Goal: Task Accomplishment & Management: Complete application form

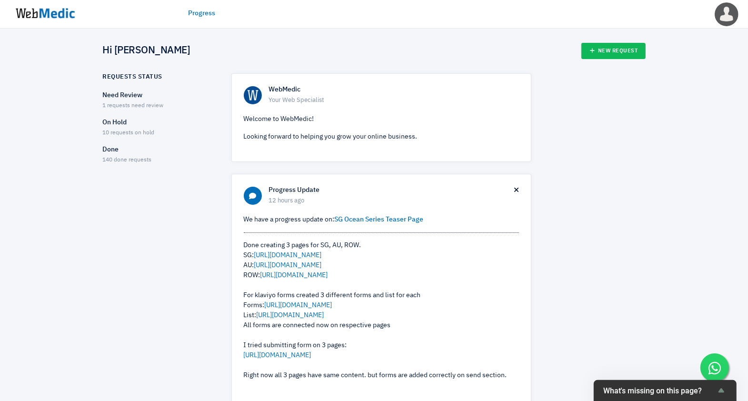
click at [129, 130] on span "10 requests on hold" at bounding box center [129, 133] width 52 height 6
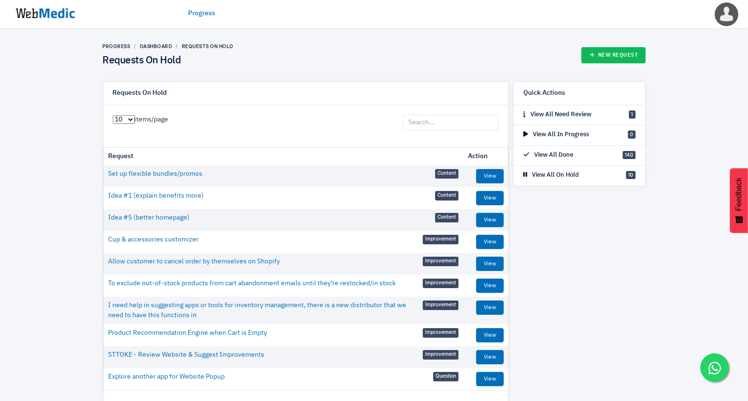
click at [46, 16] on img at bounding box center [45, 14] width 71 height 30
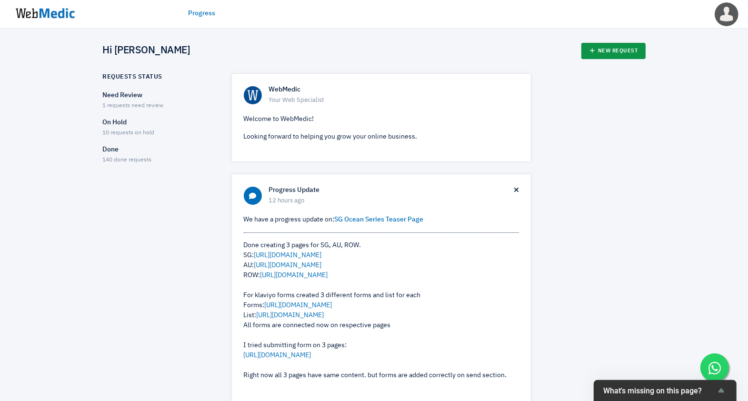
click at [609, 47] on link "New Request" at bounding box center [613, 51] width 64 height 16
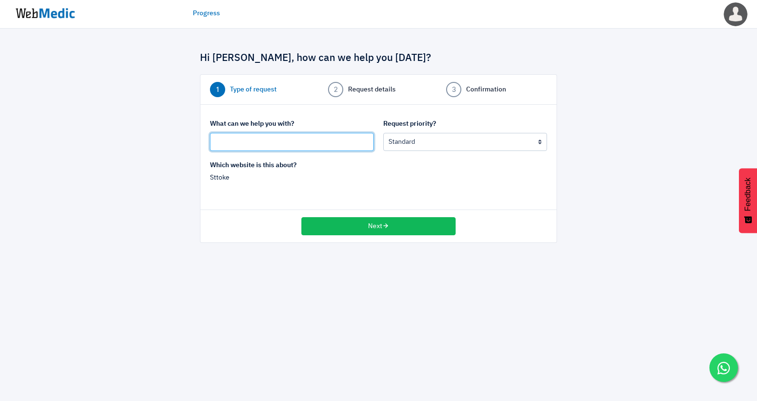
click at [282, 143] on input "text" at bounding box center [292, 142] width 164 height 18
click at [55, 16] on img at bounding box center [45, 14] width 71 height 30
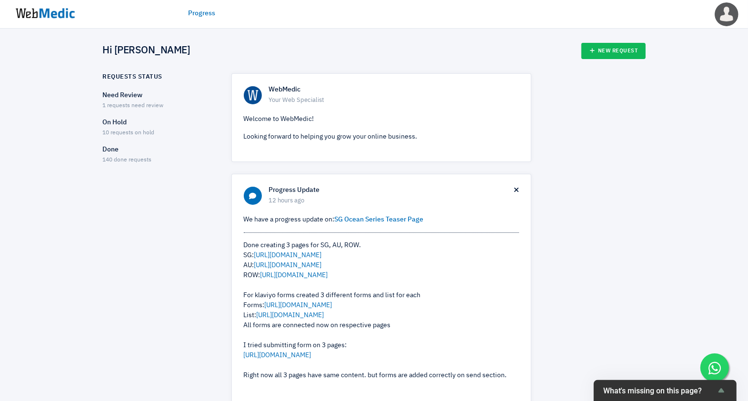
click at [139, 105] on span "1 requests need review" at bounding box center [133, 106] width 61 height 6
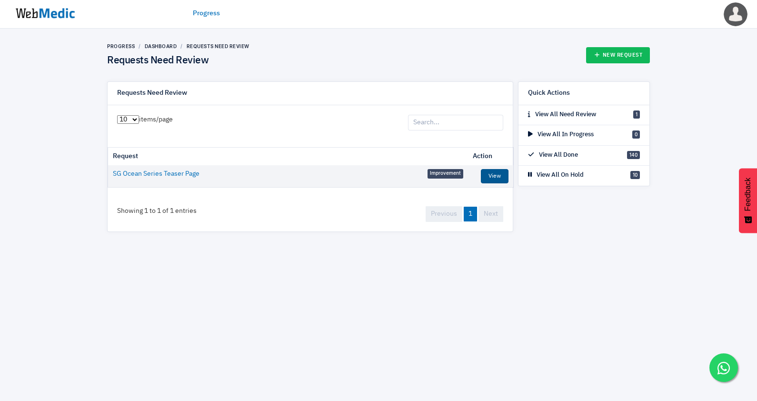
click at [502, 170] on link "View" at bounding box center [495, 176] width 28 height 14
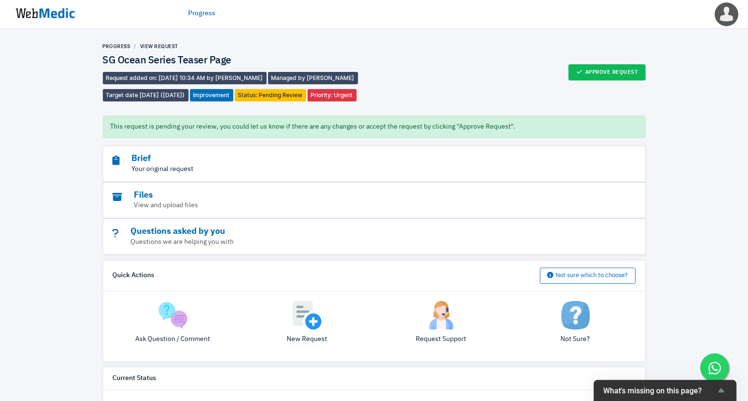
click at [194, 167] on p "Your original request" at bounding box center [348, 169] width 471 height 10
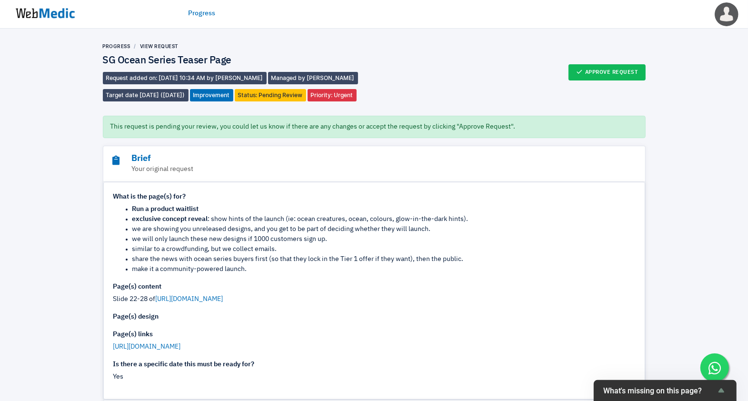
click at [50, 11] on img at bounding box center [45, 14] width 71 height 30
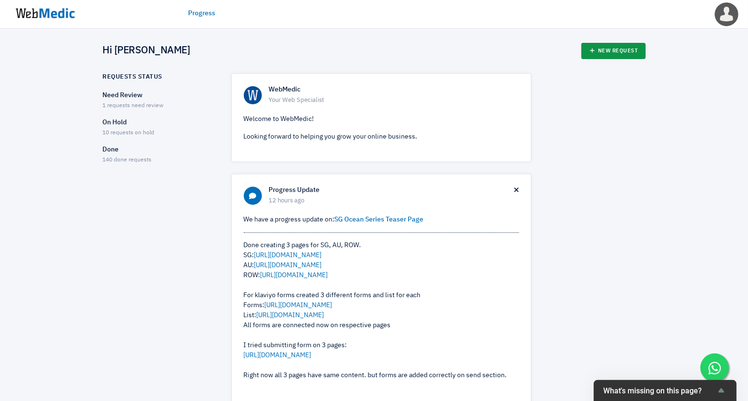
click at [620, 50] on link "New Request" at bounding box center [613, 51] width 64 height 16
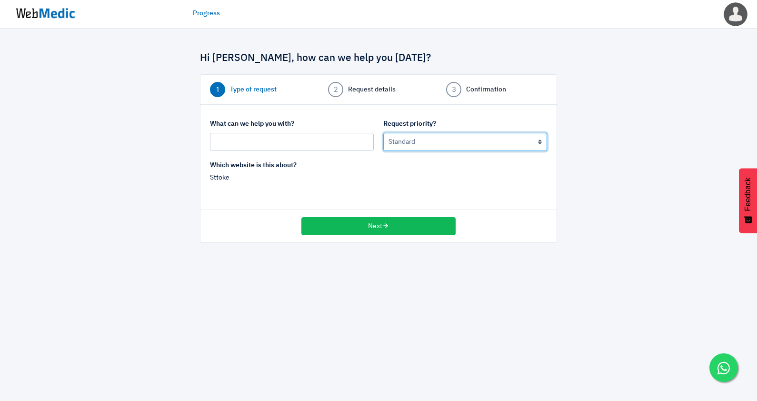
click at [411, 139] on select "Urgent: this is a mission critical issue High: this needs to be prioritized bef…" at bounding box center [465, 142] width 164 height 18
select select "2"
click at [383, 133] on select "Urgent: this is a mission critical issue High: this needs to be prioritized bef…" at bounding box center [465, 142] width 164 height 18
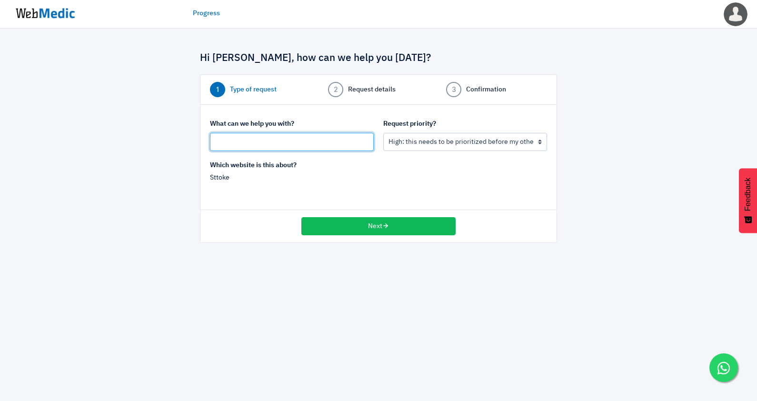
click at [335, 142] on input "text" at bounding box center [292, 142] width 164 height 18
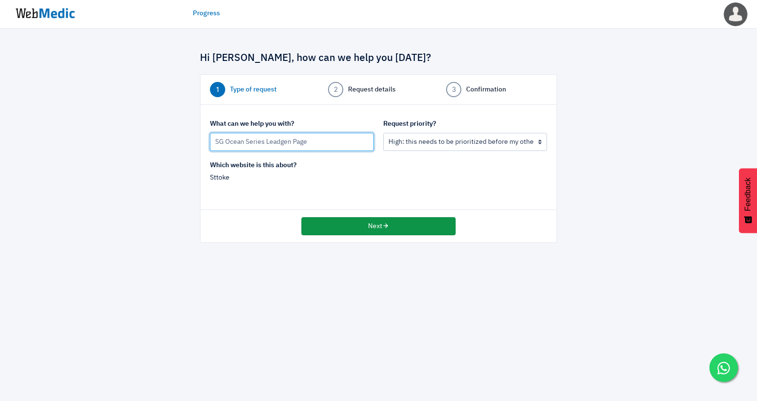
type input "SG Ocean Series Leadgen Page"
click at [369, 222] on button "Next" at bounding box center [378, 226] width 154 height 18
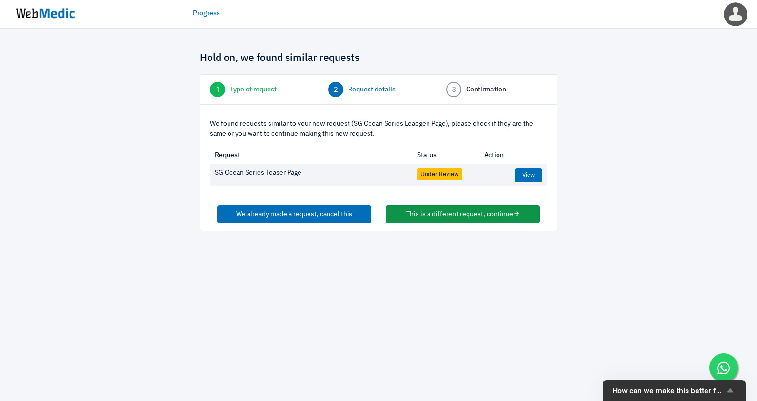
click at [410, 218] on button "This is a different request, continue" at bounding box center [463, 214] width 154 height 18
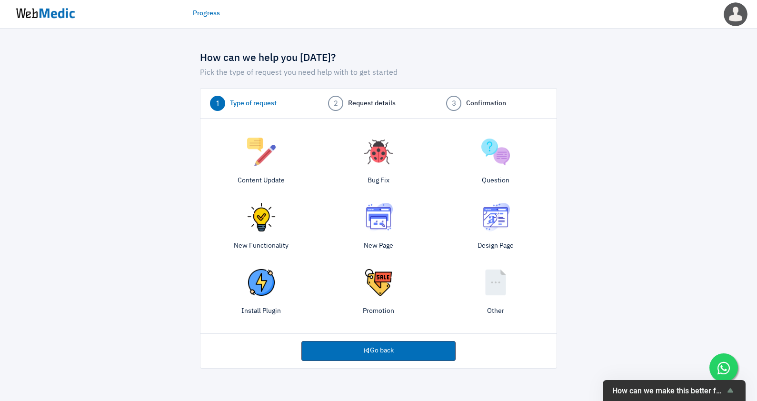
click at [378, 225] on img at bounding box center [378, 217] width 29 height 29
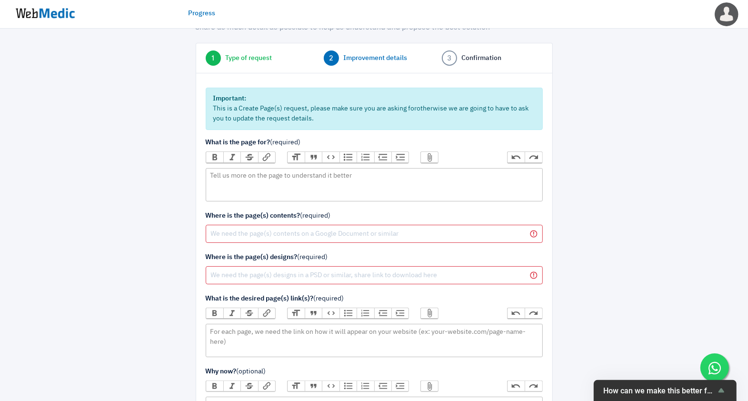
scroll to position [46, 0]
click at [348, 230] on input "text" at bounding box center [374, 233] width 337 height 18
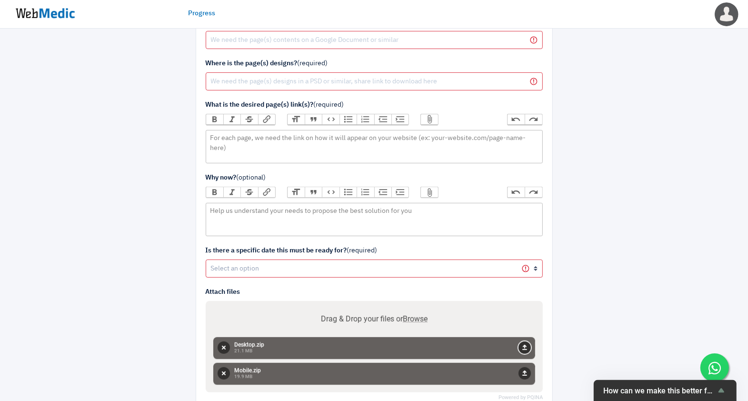
click at [525, 343] on button "Upload" at bounding box center [525, 347] width 12 height 12
click at [526, 369] on button "Upload" at bounding box center [525, 373] width 12 height 12
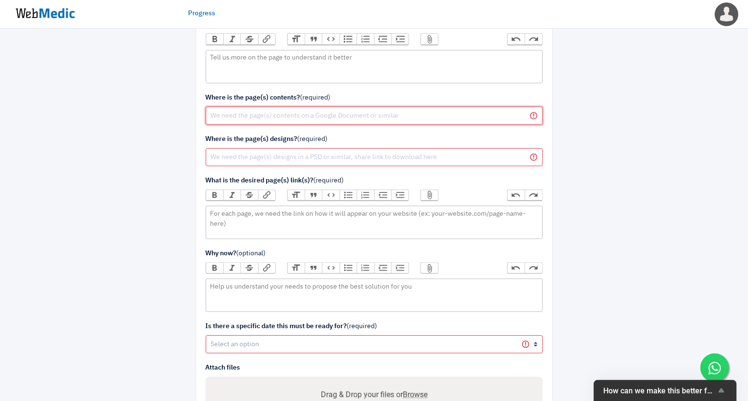
click at [301, 118] on input "text" at bounding box center [374, 116] width 337 height 18
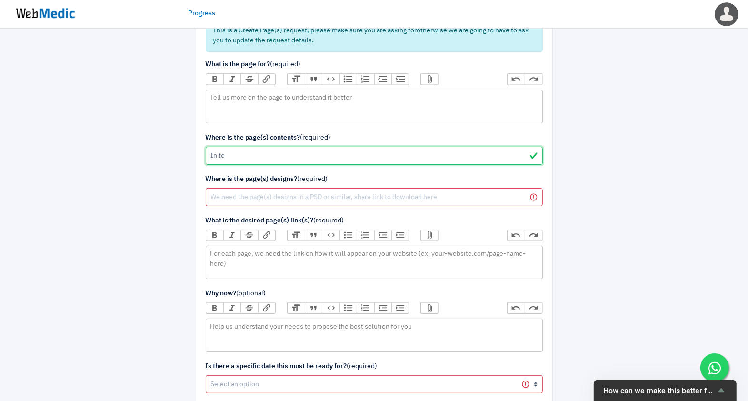
scroll to position [110, 0]
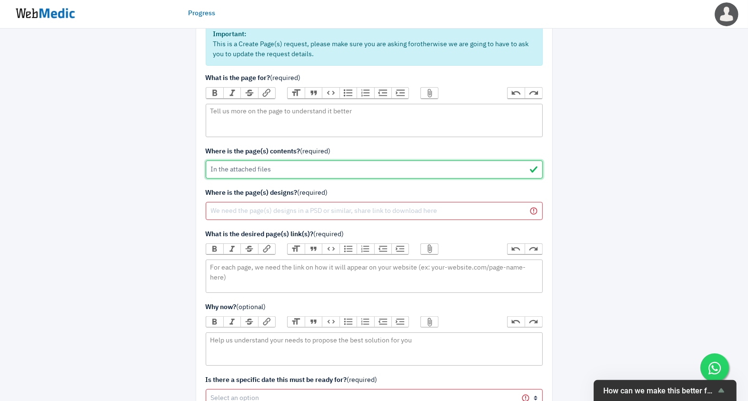
type input "In the attached files"
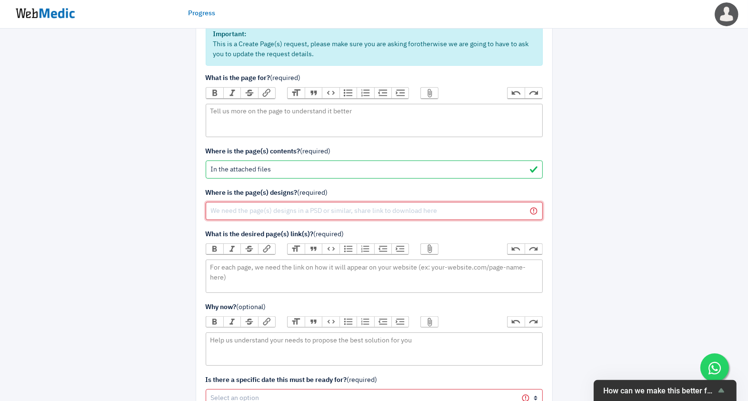
click at [305, 203] on input "text" at bounding box center [374, 211] width 337 height 18
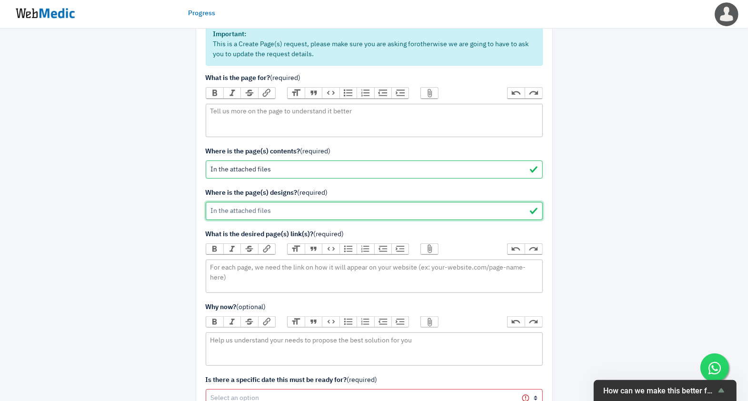
type input "In the attached files"
click at [367, 115] on trix-editor at bounding box center [374, 120] width 337 height 33
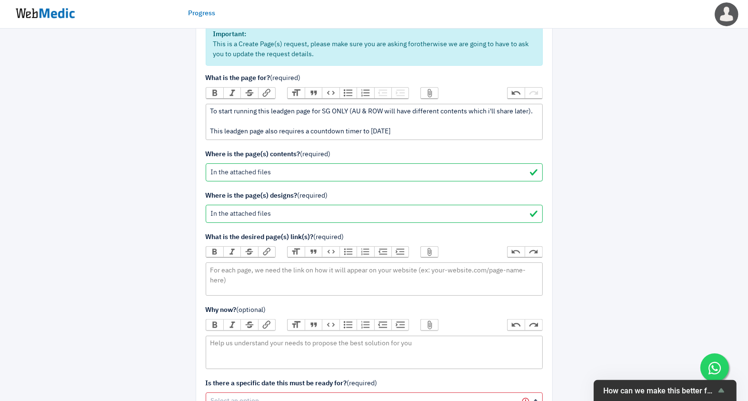
click at [272, 130] on div "To start running this leadgen page for SG ONLY (AU & ROW will have different co…" at bounding box center [374, 122] width 328 height 30
click at [436, 127] on div "To start running this leadgen page for SG ONLY (AU & ROW will have different co…" at bounding box center [374, 122] width 328 height 30
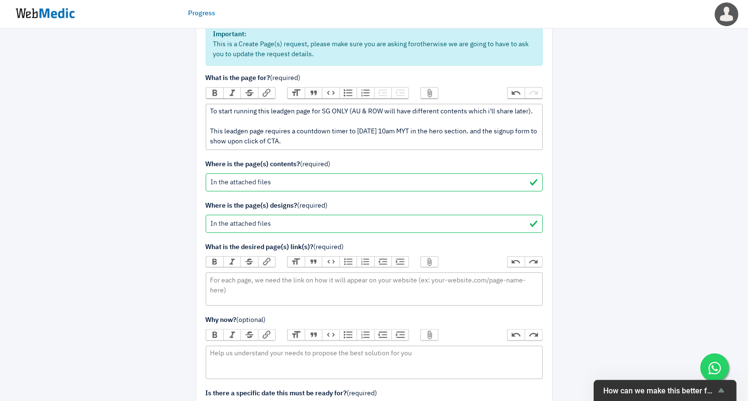
type trix-editor "<div>To start running this leadgen page for SG ONLY (AU &amp; ROW will have dif…"
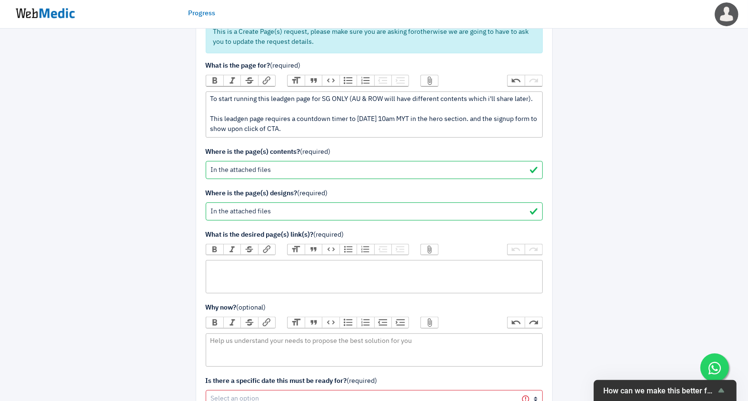
click at [302, 271] on trix-editor at bounding box center [374, 276] width 337 height 33
paste trix-editor "<div><a href="https://sttoke.com/pages/ocean-series-concept-reveal-sg">https://…"
drag, startPoint x: 401, startPoint y: 268, endPoint x: 192, endPoint y: 268, distance: 209.1
click at [192, 268] on div "We are happy to help you grow your online business Share as much detail as poss…" at bounding box center [374, 248] width 371 height 654
paste trix-editor "-concept-reveal-sg</a>"
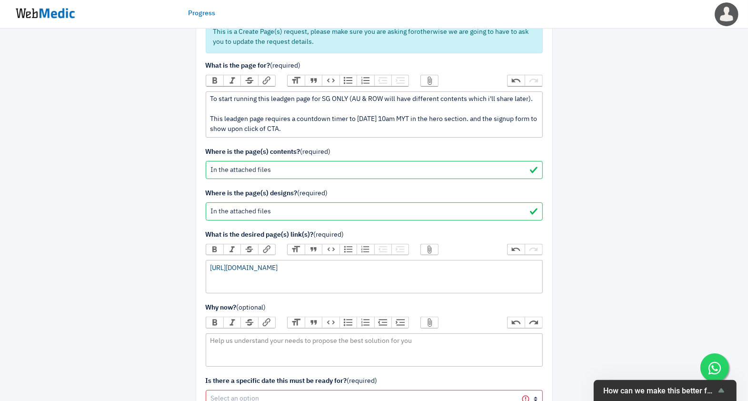
click at [278, 267] on link "https://sttoke.com/pages/ocean-series-concept-reveal-sg" at bounding box center [244, 268] width 68 height 7
type trix-editor "<div><a href="https://sttoke.com/pages/ocean-series-concept-reveal-sg">https://…"
click at [595, 305] on div at bounding box center [606, 248] width 93 height 654
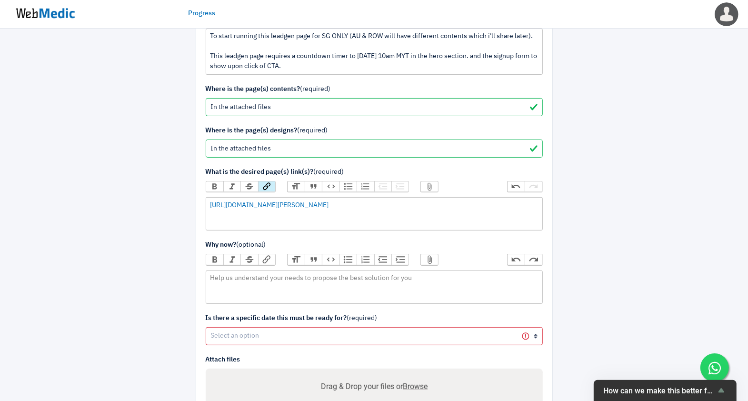
scroll to position [186, 0]
click at [301, 328] on select "Yes No" at bounding box center [374, 335] width 337 height 18
select select "1"
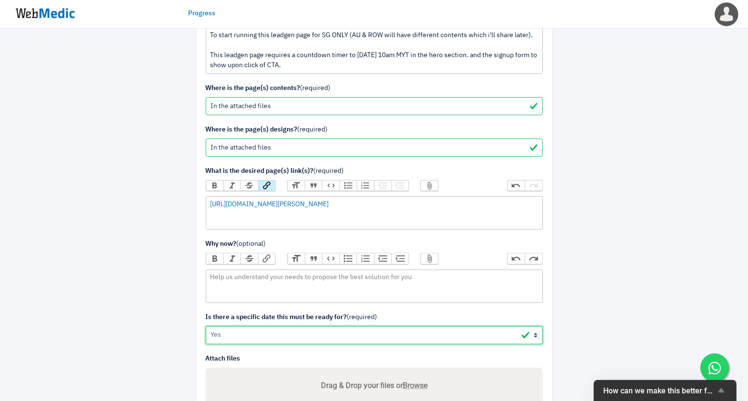
click at [206, 326] on select "Yes No" at bounding box center [374, 335] width 337 height 18
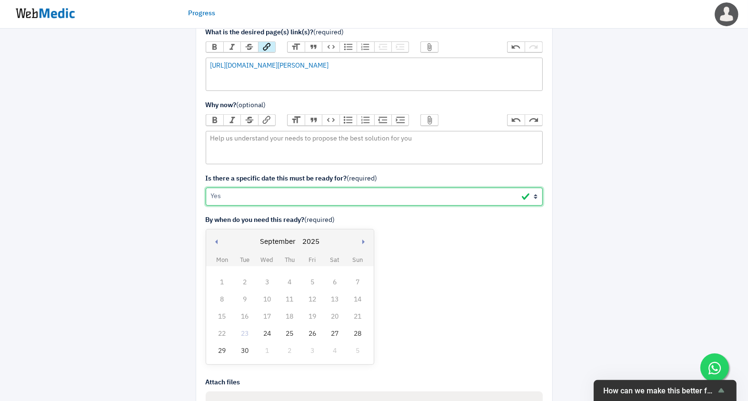
scroll to position [325, 0]
click at [336, 333] on div "27" at bounding box center [335, 333] width 12 height 12
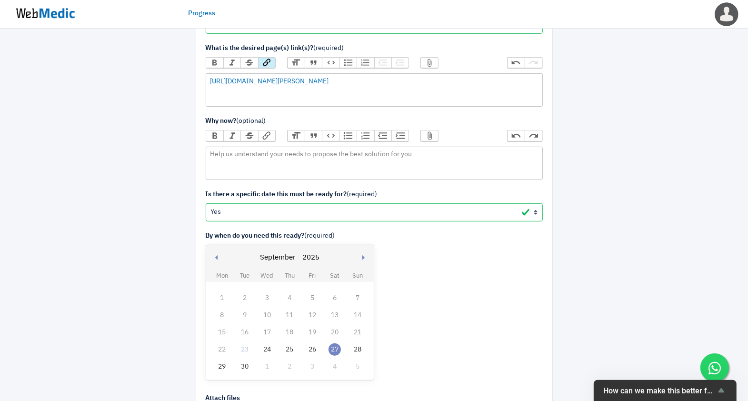
scroll to position [309, 0]
click at [359, 346] on div "28" at bounding box center [357, 349] width 12 height 12
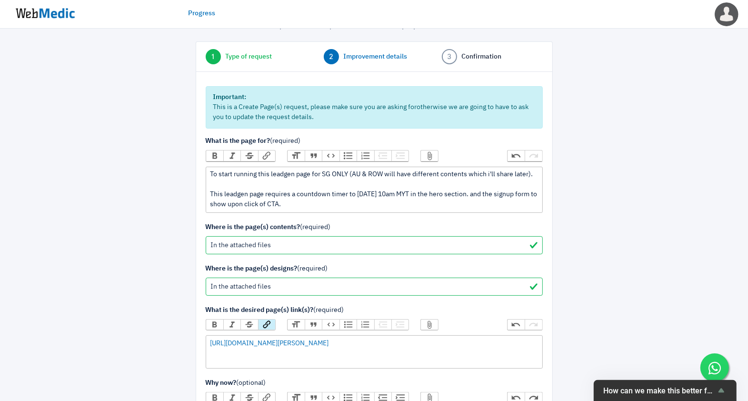
scroll to position [0, 0]
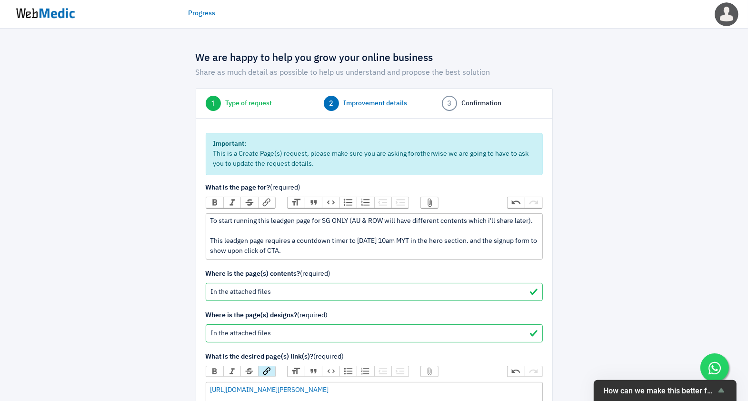
click at [359, 252] on div "To start running this leadgen page for SG ONLY (AU & ROW will have different co…" at bounding box center [374, 236] width 328 height 40
click at [534, 219] on div "To start running this leadgen page for SG ONLY (AU & ROW will have different co…" at bounding box center [374, 236] width 328 height 40
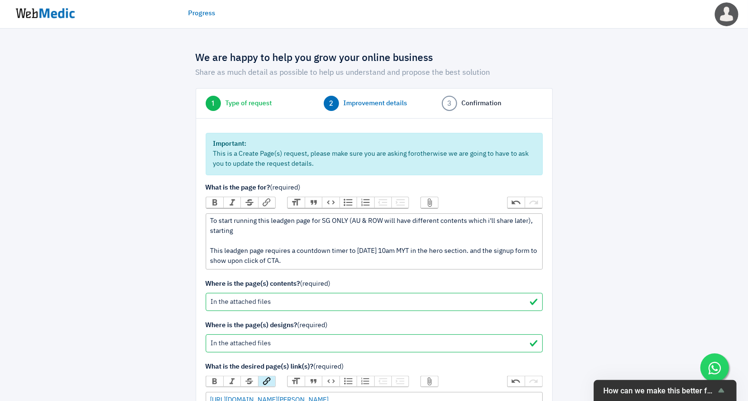
click at [223, 220] on div "To start running this leadgen page for SG ONLY (AU & ROW will have different co…" at bounding box center [374, 241] width 328 height 50
click at [223, 220] on div "To running this leadgen page for SG ONLY (AU & ROW will have different contents…" at bounding box center [374, 241] width 328 height 50
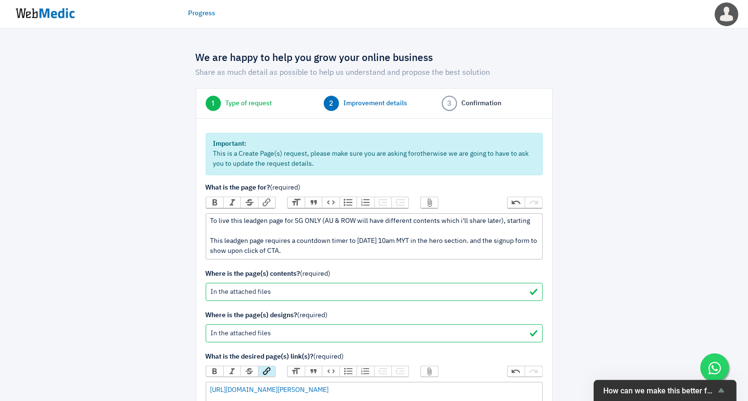
click at [536, 219] on div "To live this leadgen page for SG ONLY (AU & ROW will have different contents wh…" at bounding box center [374, 236] width 328 height 40
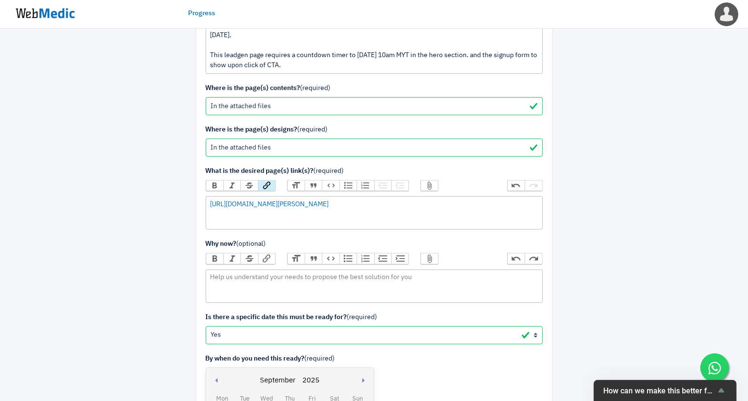
scroll to position [479, 0]
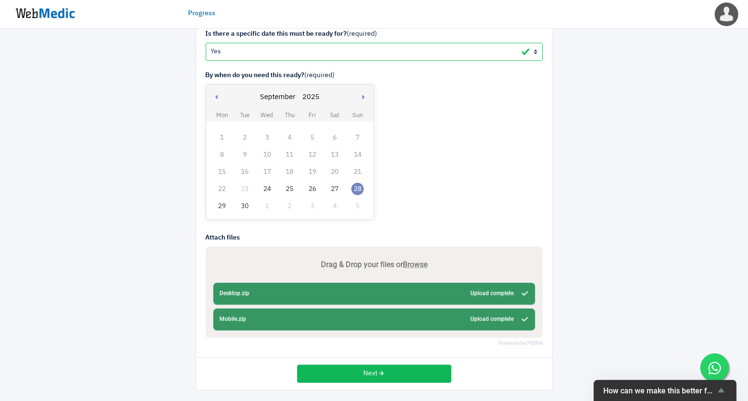
click at [309, 187] on div "26" at bounding box center [312, 189] width 12 height 12
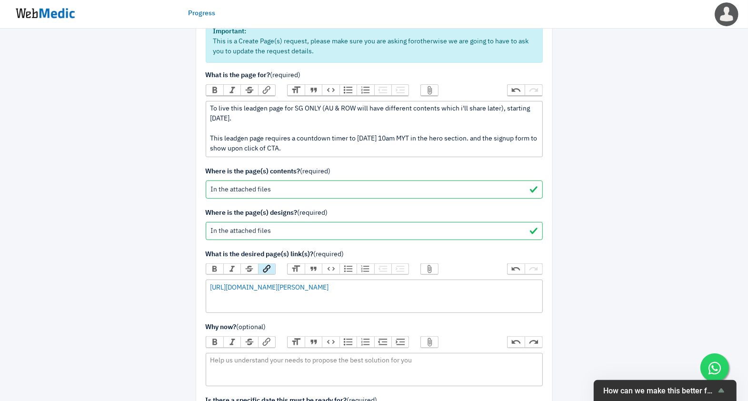
scroll to position [79, 0]
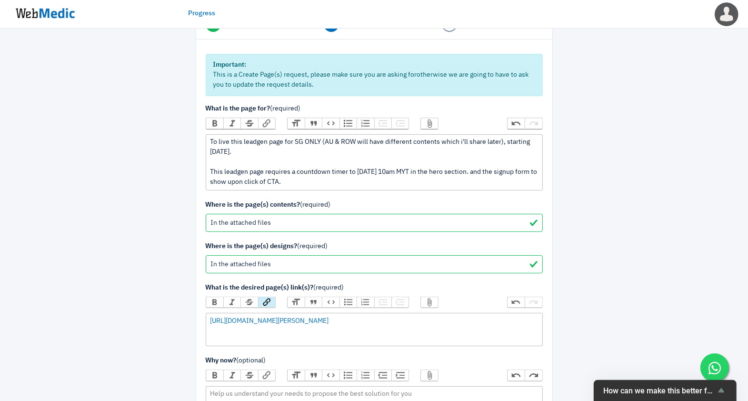
click at [220, 150] on div "To live this leadgen page for SG ONLY (AU & ROW will have different contents wh…" at bounding box center [374, 162] width 328 height 50
type trix-editor "<div>To live this leadgen page for SG ONLY (AU &amp; ROW will have different co…"
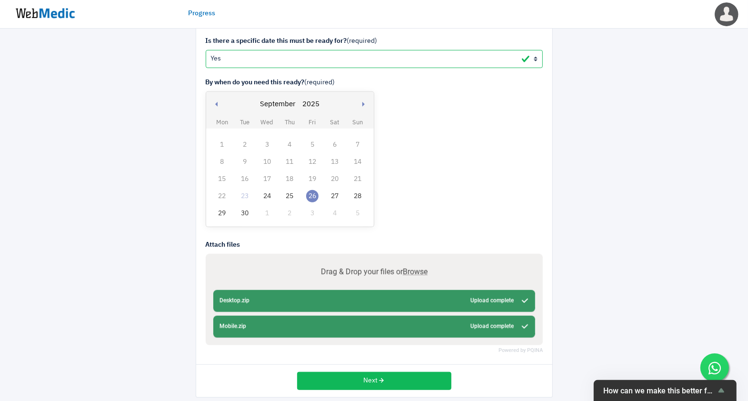
scroll to position [479, 0]
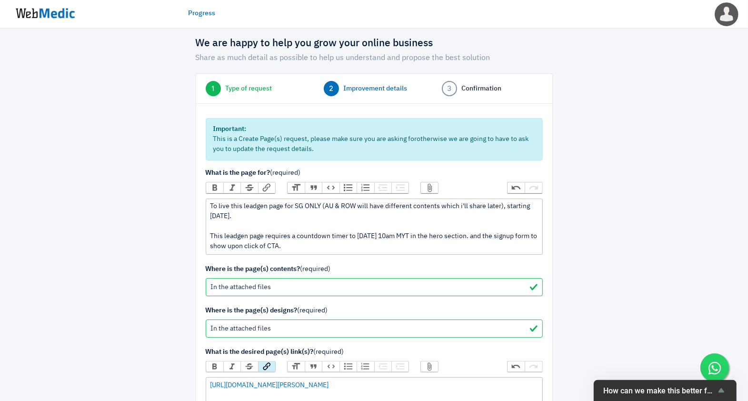
scroll to position [0, 0]
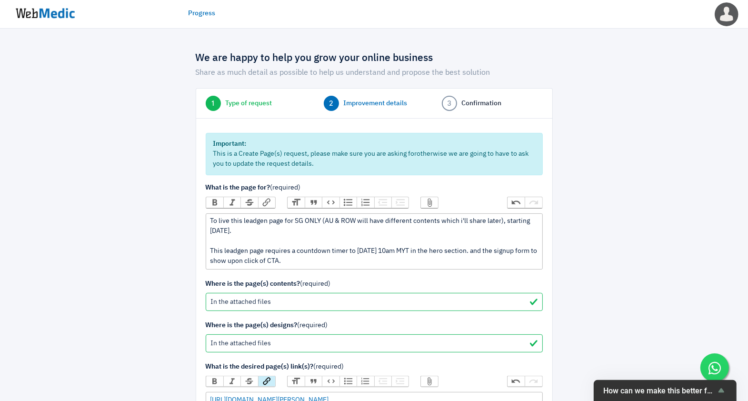
click at [331, 261] on div "To live this leadgen page for SG ONLY (AU & ROW will have different contents wh…" at bounding box center [374, 241] width 328 height 50
click at [301, 302] on input "In the attached files" at bounding box center [374, 302] width 337 height 18
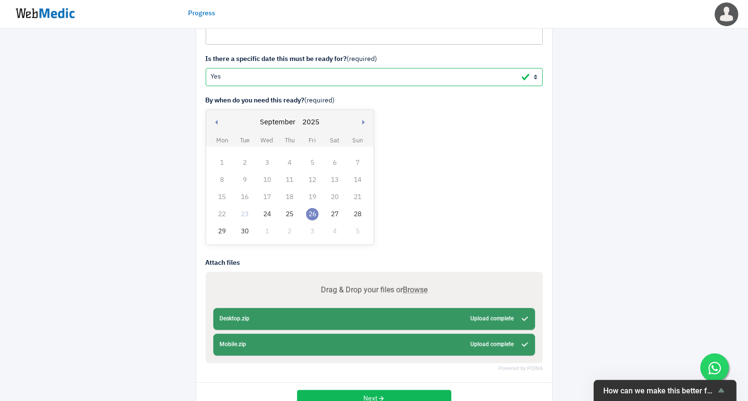
scroll to position [479, 0]
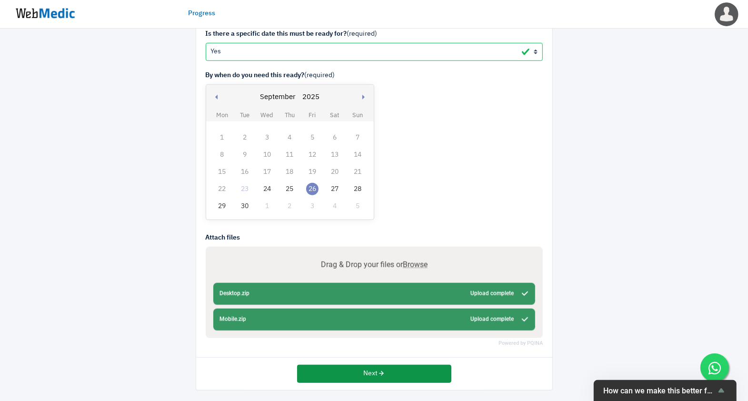
click at [404, 371] on button "Next" at bounding box center [374, 374] width 154 height 18
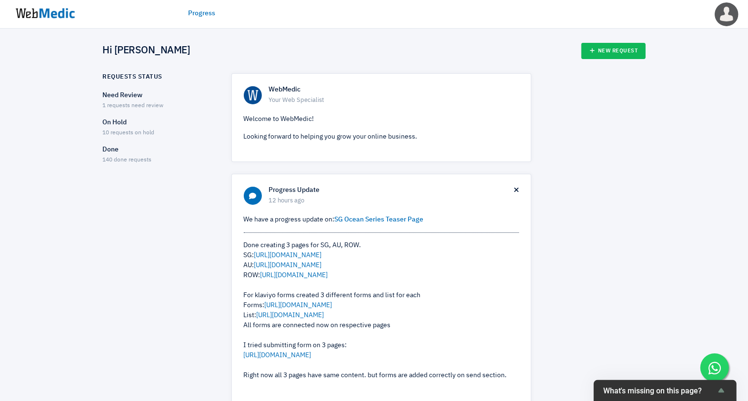
click at [117, 93] on p "Need Review" at bounding box center [159, 95] width 112 height 10
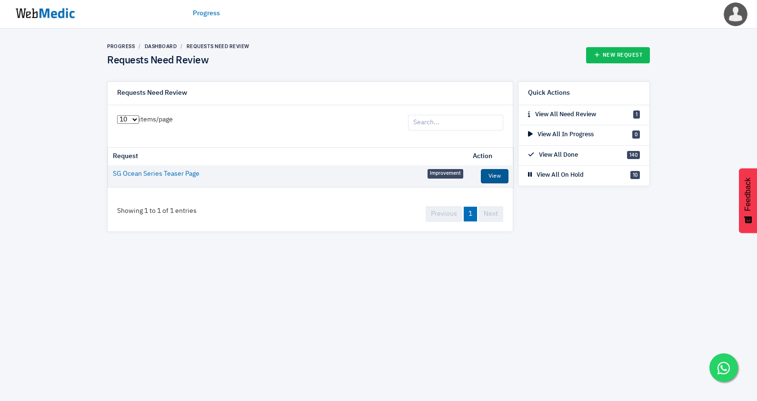
click at [504, 181] on link "View" at bounding box center [495, 176] width 28 height 14
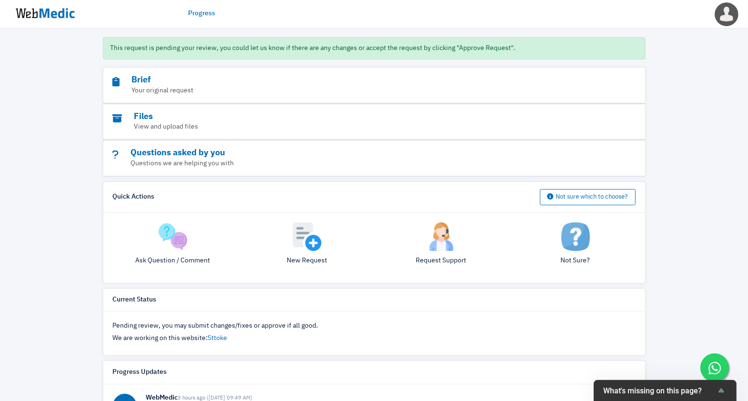
scroll to position [80, 0]
click at [132, 91] on p "Your original request" at bounding box center [348, 90] width 471 height 10
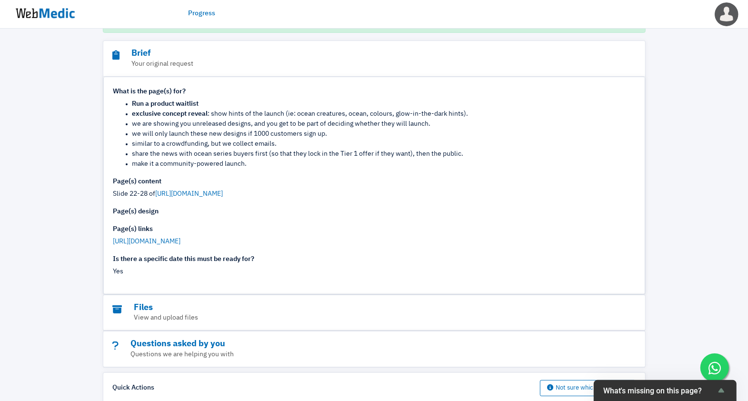
scroll to position [106, 0]
drag, startPoint x: 297, startPoint y: 237, endPoint x: 109, endPoint y: 241, distance: 187.7
click at [109, 241] on div "What is the page(s) for? Run a product waitlist exclusive concept reveal : show…" at bounding box center [374, 185] width 541 height 217
copy link "https://sttoke.com/pages/ocean-series-concept-reveal-sg"
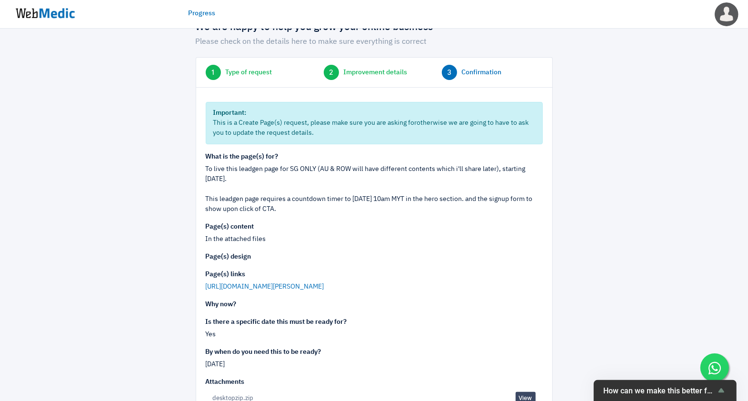
scroll to position [118, 0]
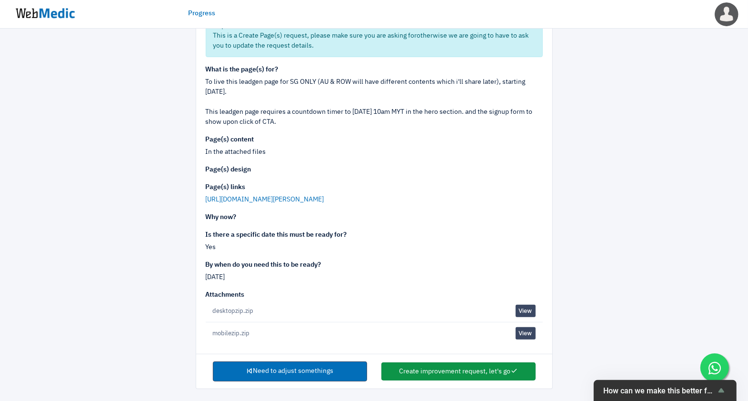
click at [433, 370] on button "Create improvement request, let's go" at bounding box center [458, 371] width 154 height 18
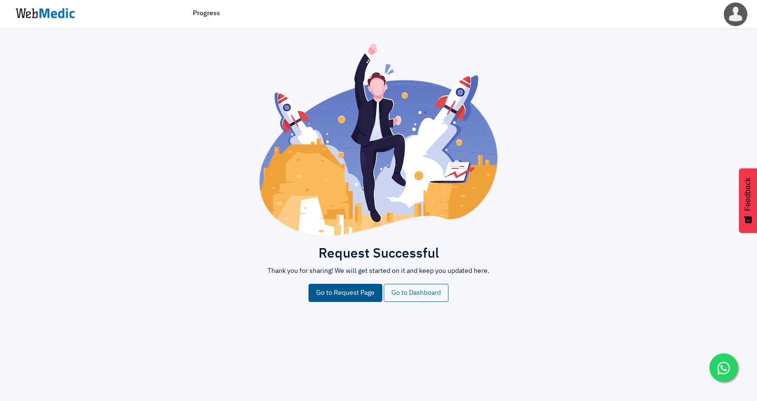
click at [334, 294] on link "Go to Request Page" at bounding box center [346, 293] width 74 height 18
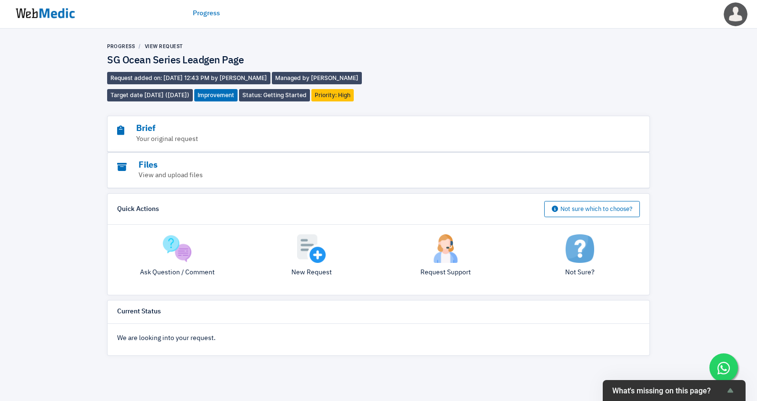
click at [24, 5] on img at bounding box center [45, 14] width 71 height 30
